Goal: Information Seeking & Learning: Check status

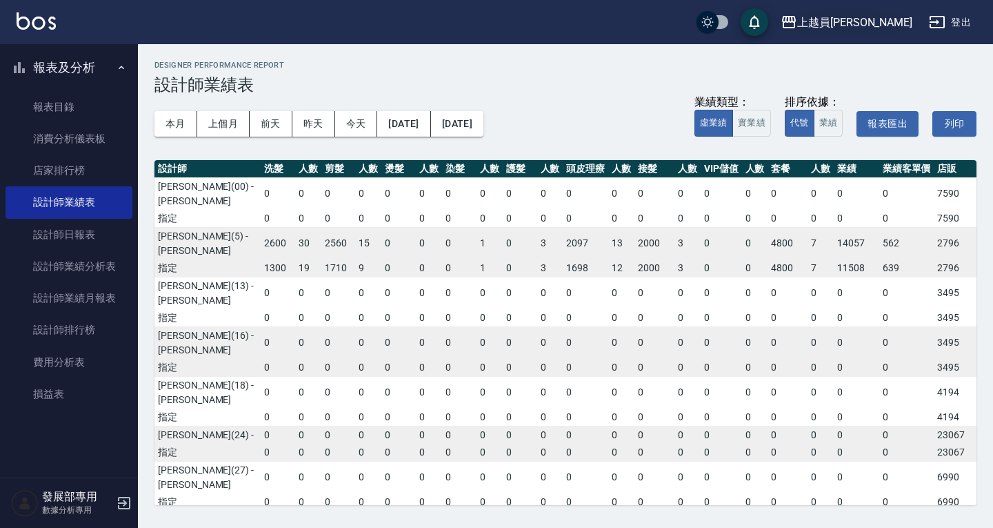
scroll to position [693, 87]
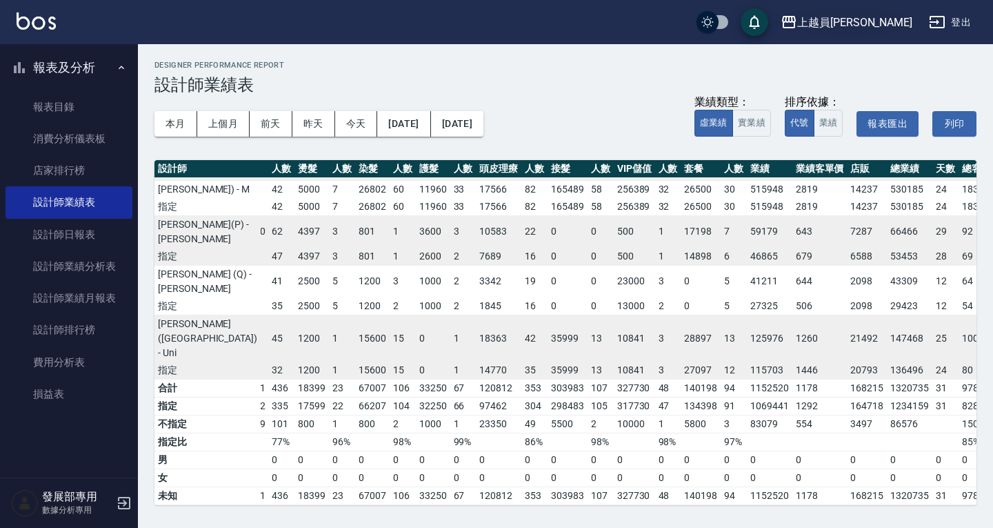
click at [876, 30] on div "上越員林" at bounding box center [854, 22] width 115 height 17
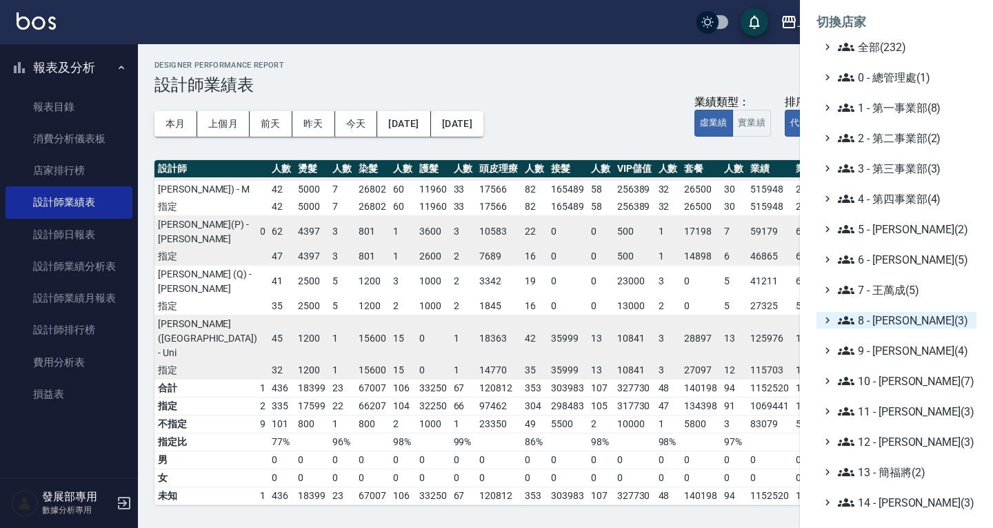
click at [910, 323] on span "8 - 林秀娥(3)" at bounding box center [904, 320] width 133 height 17
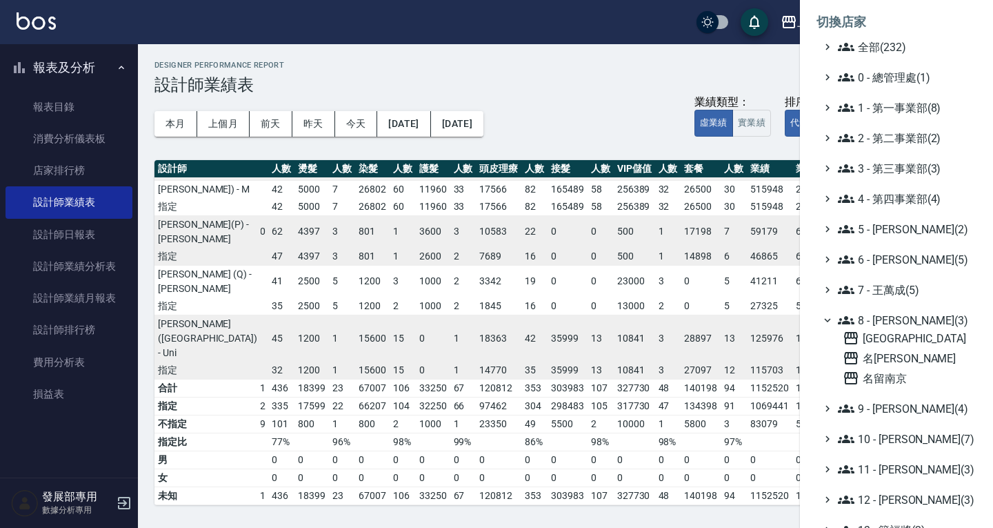
click at [909, 316] on span "8 - 林秀娥(3)" at bounding box center [904, 320] width 133 height 17
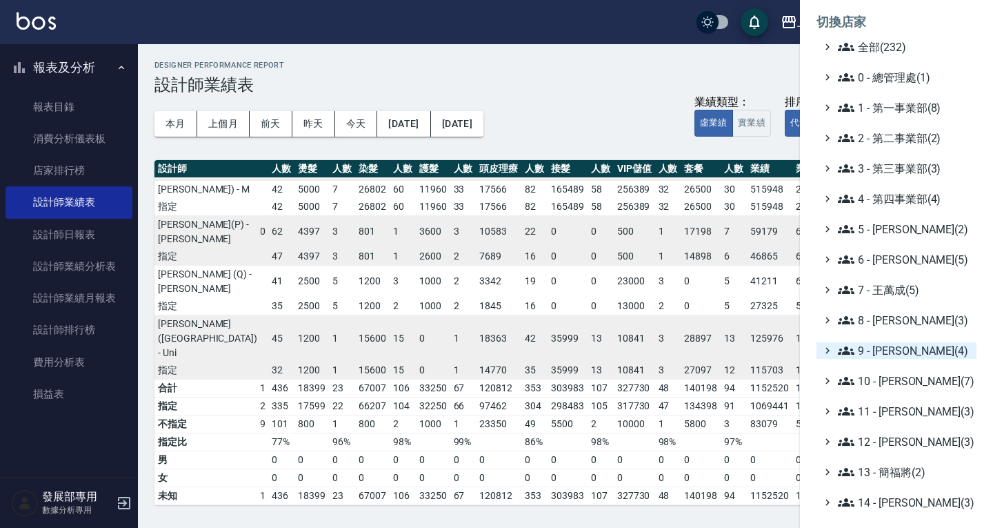
click at [888, 355] on span "9 - 何威言(4)" at bounding box center [904, 350] width 133 height 17
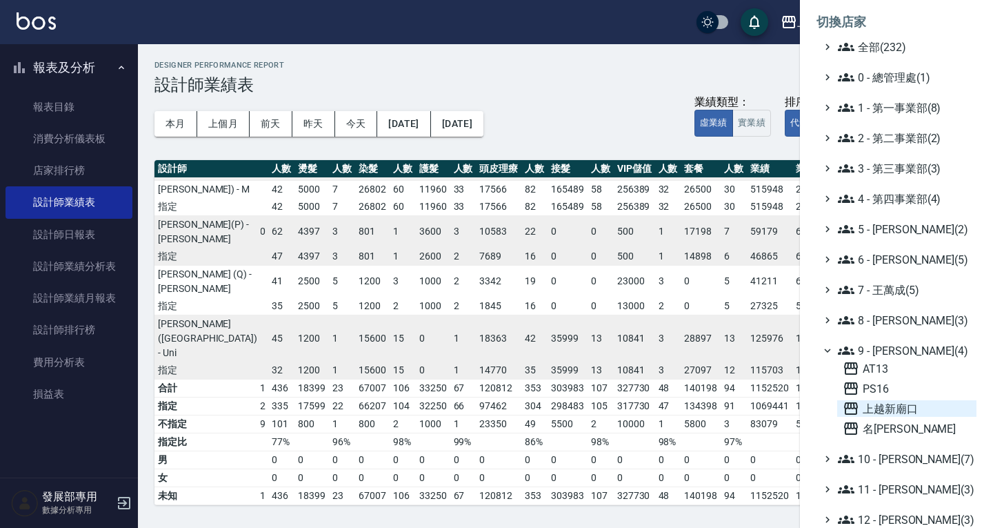
click at [916, 407] on span "上越新廟口" at bounding box center [907, 408] width 128 height 17
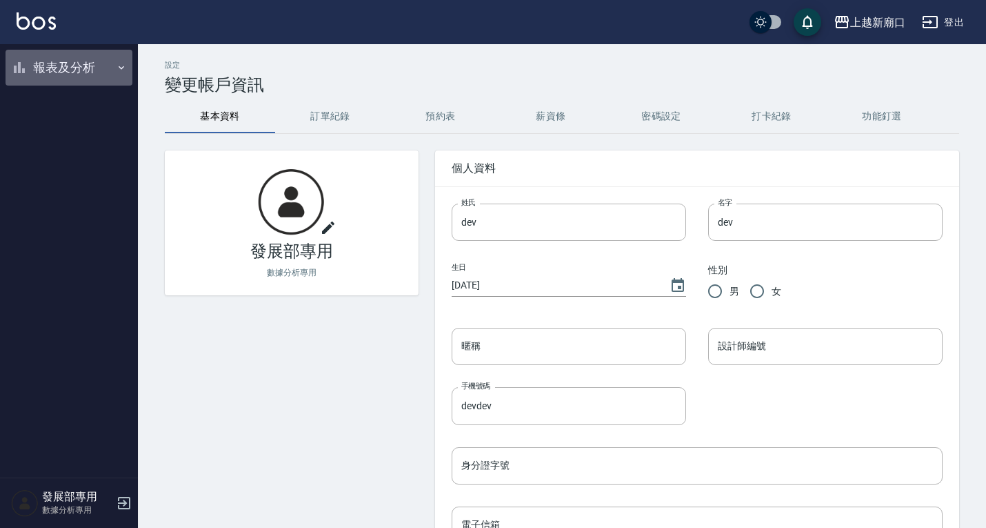
click at [67, 59] on button "報表及分析" at bounding box center [69, 68] width 127 height 36
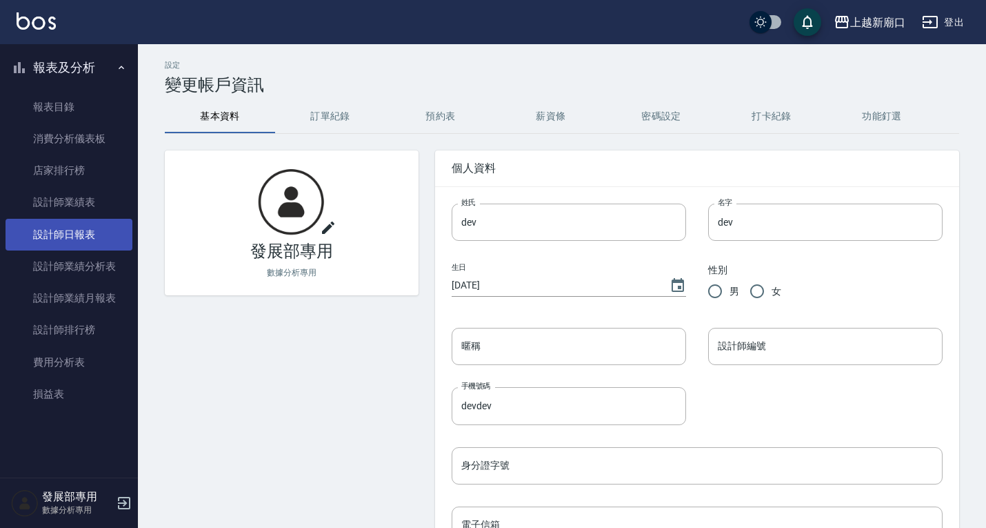
click at [67, 222] on link "設計師日報表" at bounding box center [69, 235] width 127 height 32
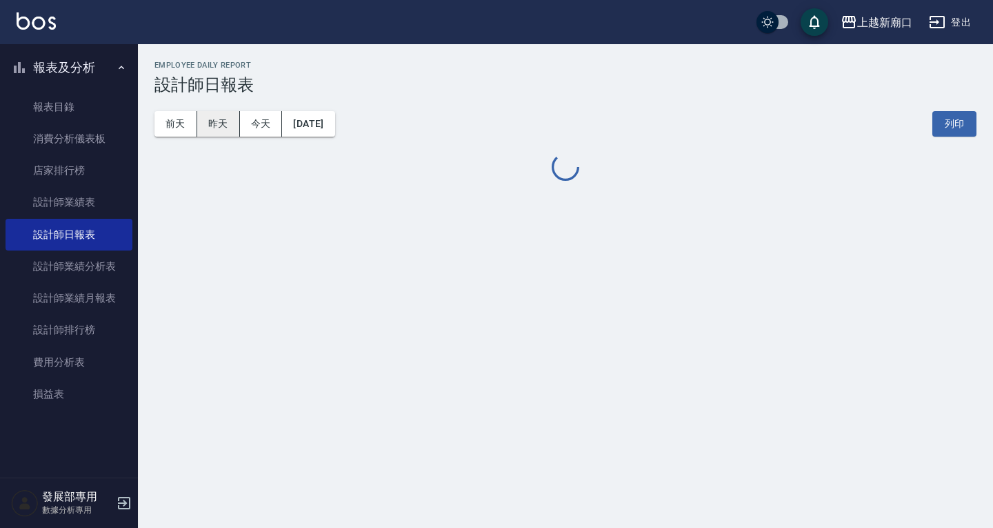
click at [210, 124] on button "昨天" at bounding box center [218, 124] width 43 height 26
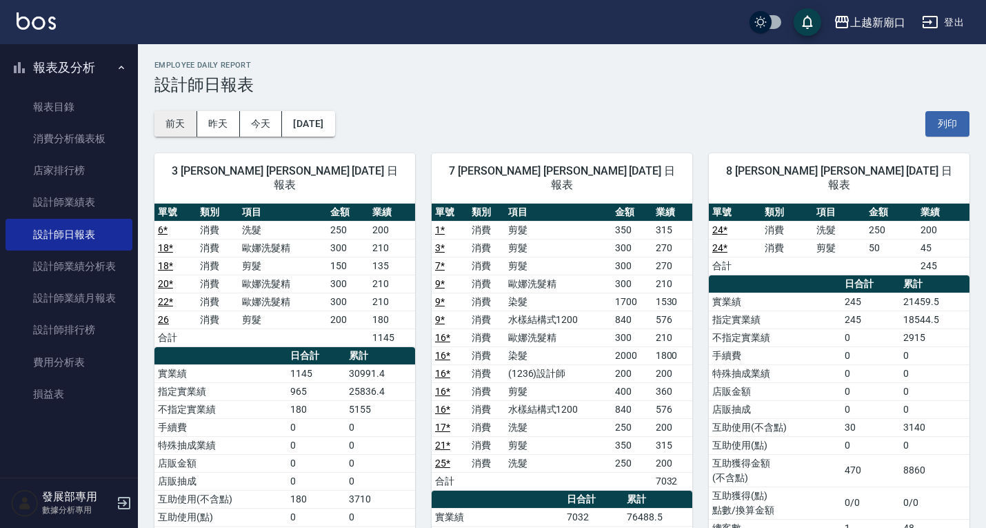
click at [179, 116] on button "前天" at bounding box center [176, 124] width 43 height 26
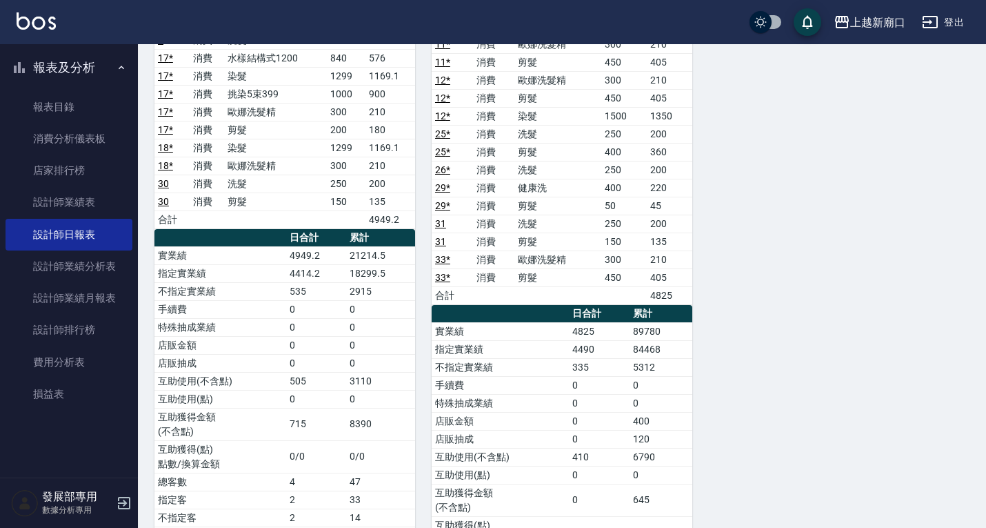
scroll to position [1104, 0]
